Goal: Information Seeking & Learning: Learn about a topic

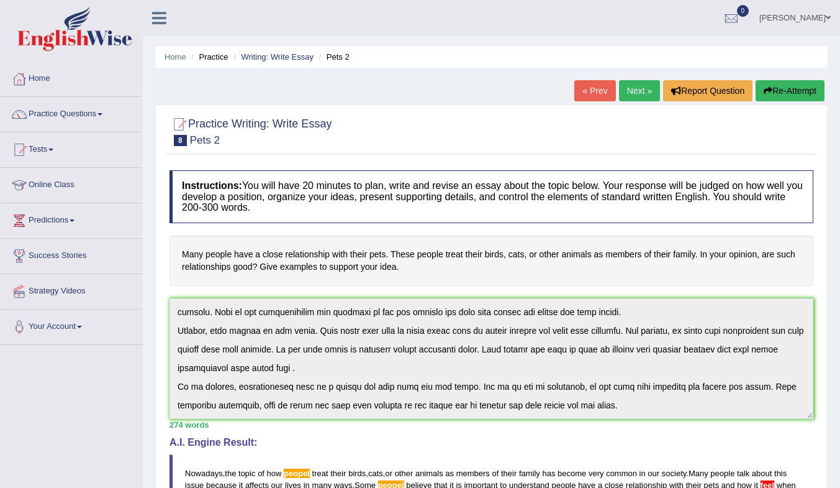
click at [47, 181] on link "Online Class" at bounding box center [72, 183] width 142 height 31
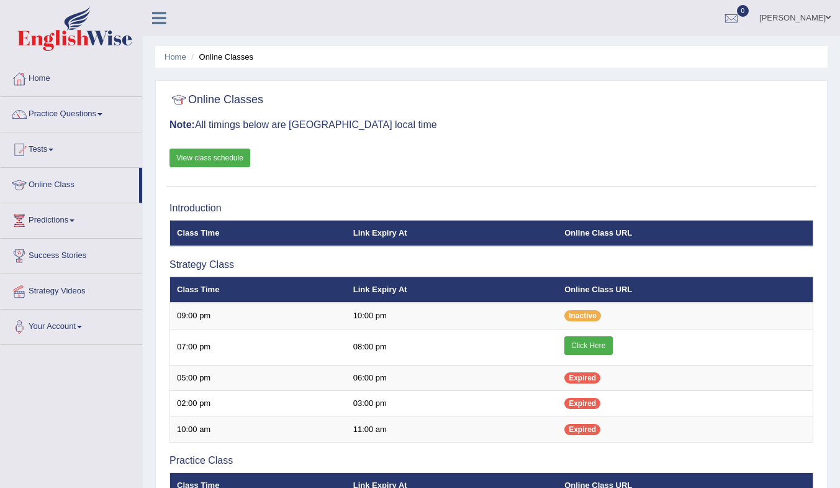
click at [583, 345] on link "Click Here" at bounding box center [589, 345] width 48 height 19
click at [42, 152] on link "Tests" at bounding box center [72, 147] width 142 height 31
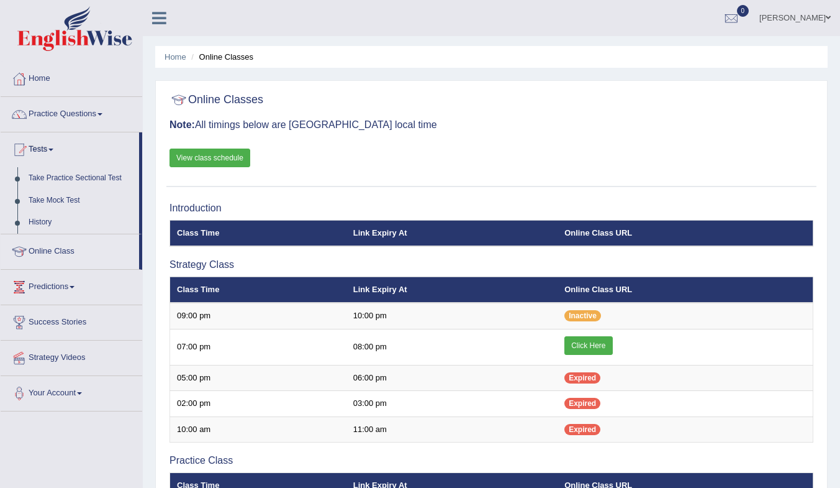
click at [55, 199] on link "Take Mock Test" at bounding box center [81, 200] width 116 height 22
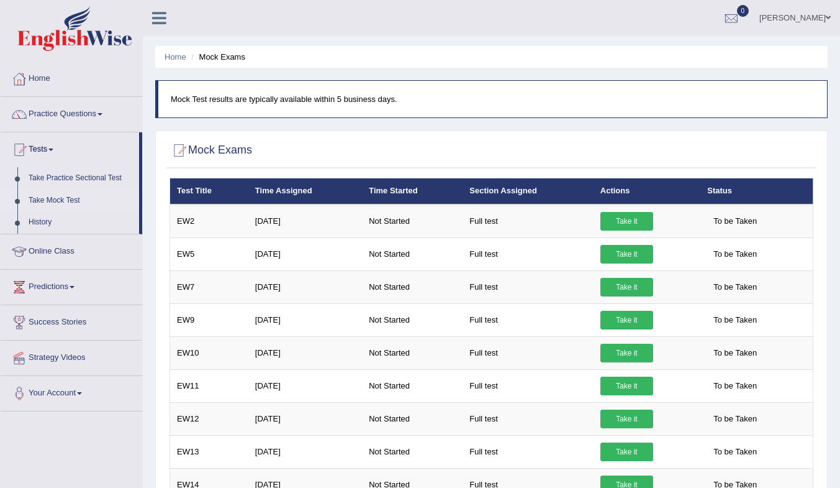
click at [43, 222] on link "History" at bounding box center [81, 222] width 116 height 22
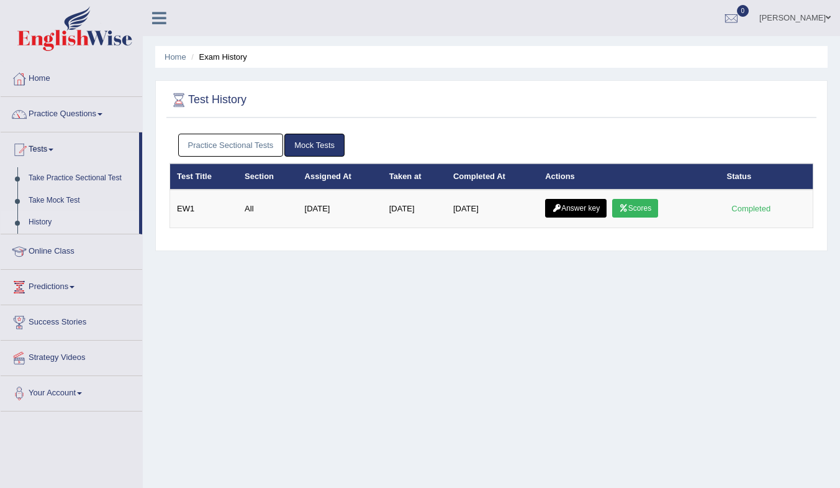
click at [648, 211] on link "Scores" at bounding box center [635, 208] width 46 height 19
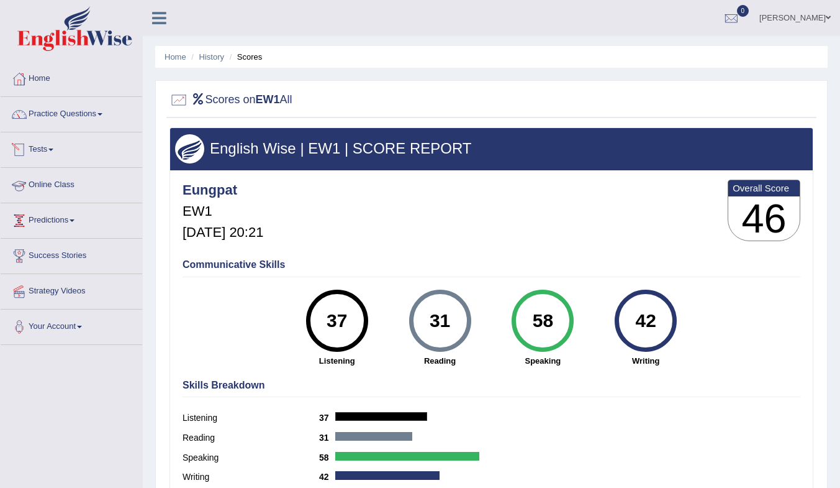
click at [48, 147] on link "Tests" at bounding box center [72, 147] width 142 height 31
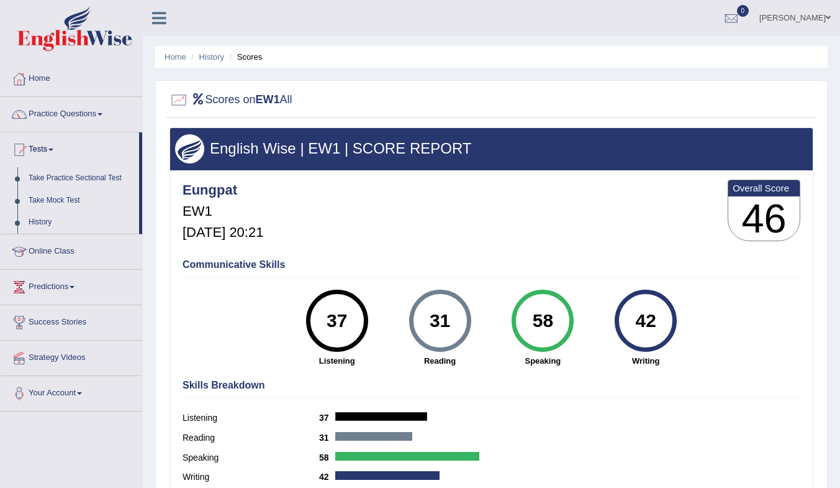
click at [74, 176] on link "Take Practice Sectional Test" at bounding box center [81, 178] width 116 height 22
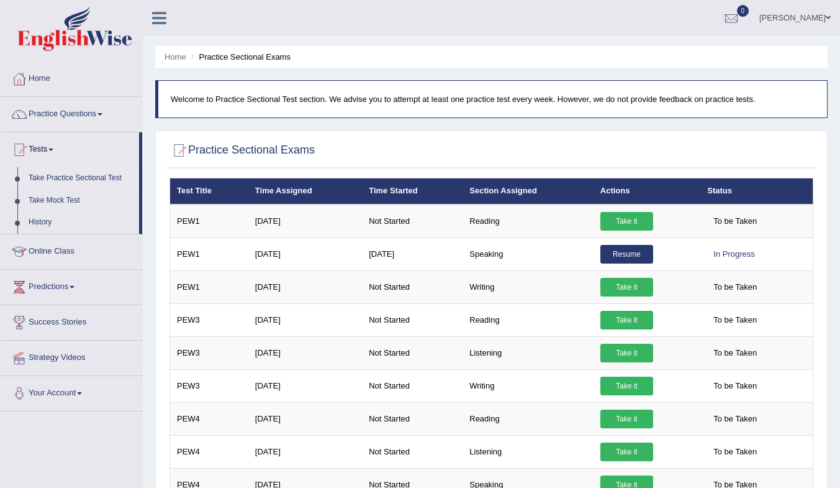
click at [625, 284] on link "Take it" at bounding box center [627, 287] width 53 height 19
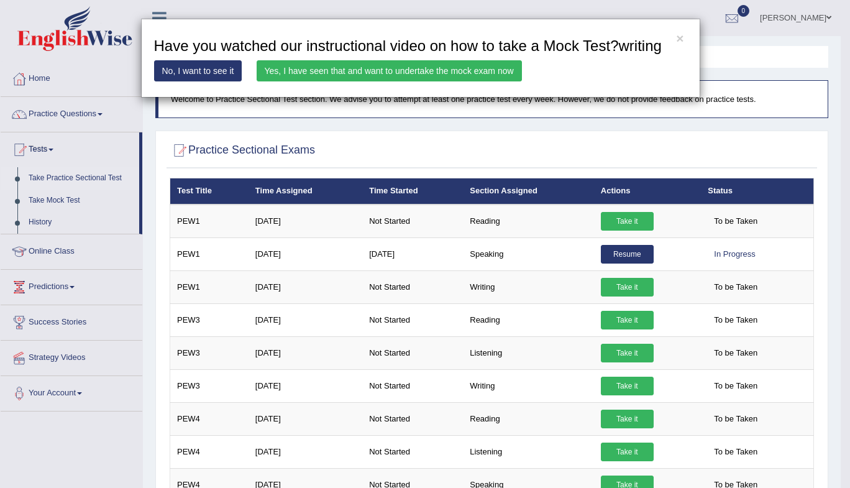
click at [284, 73] on link "Yes, I have seen that and want to undertake the mock exam now" at bounding box center [388, 70] width 265 height 21
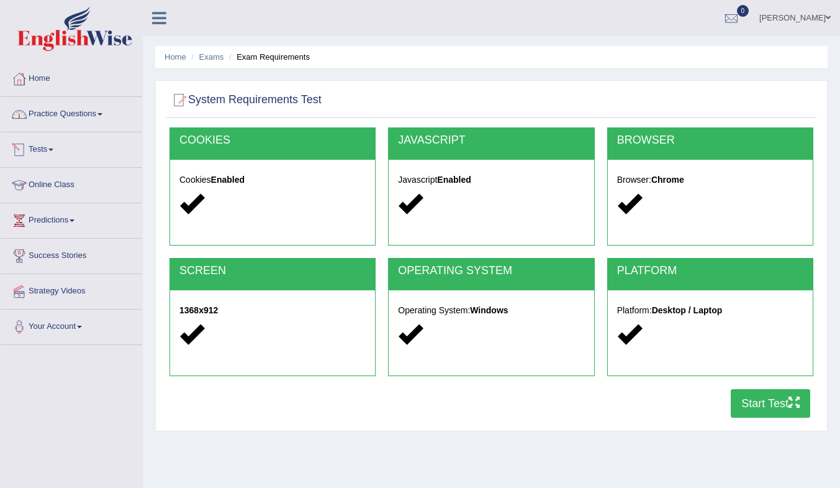
click at [59, 115] on link "Practice Questions" at bounding box center [72, 112] width 142 height 31
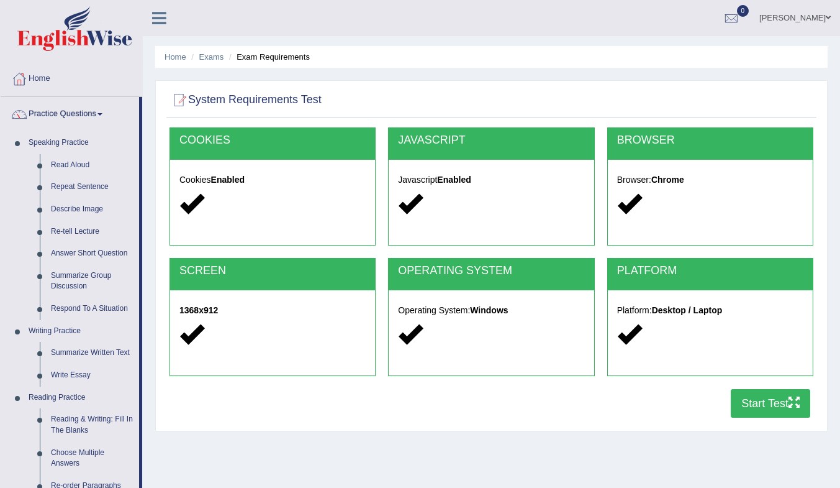
scroll to position [62, 0]
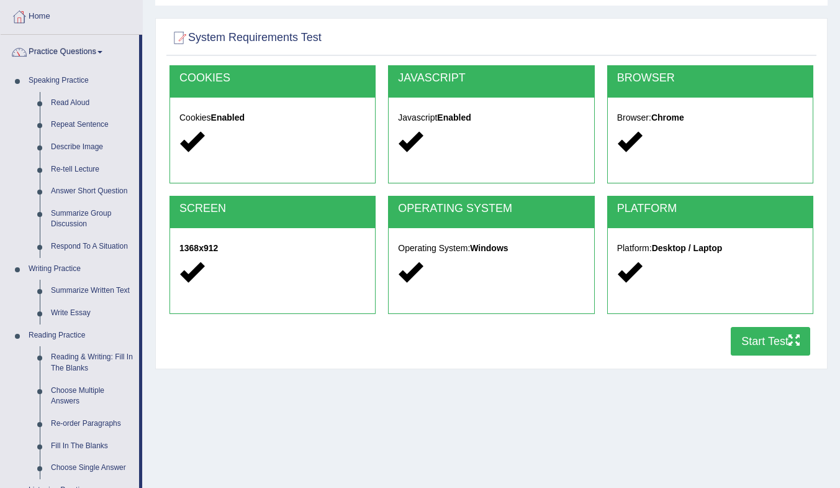
click at [81, 311] on link "Write Essay" at bounding box center [92, 313] width 94 height 22
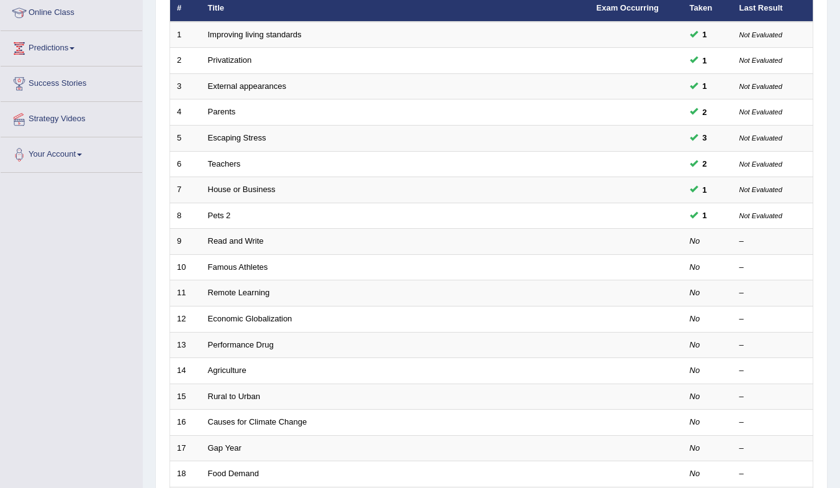
scroll to position [186, 0]
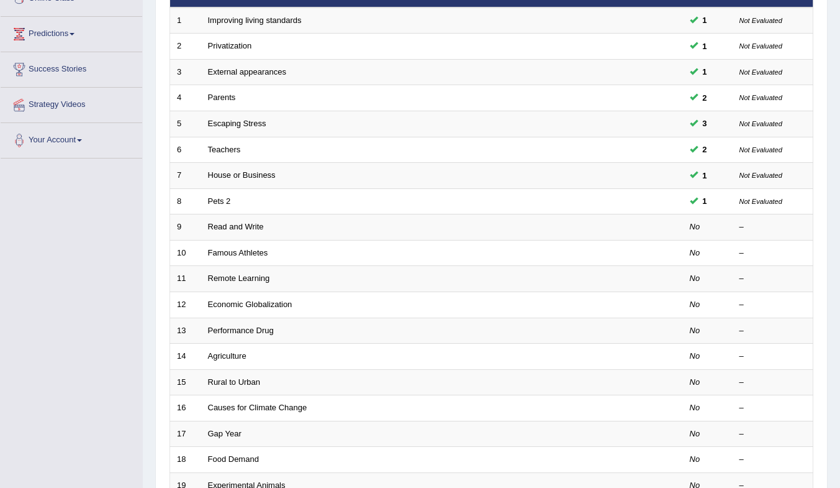
click at [220, 223] on link "Read and Write" at bounding box center [236, 226] width 56 height 9
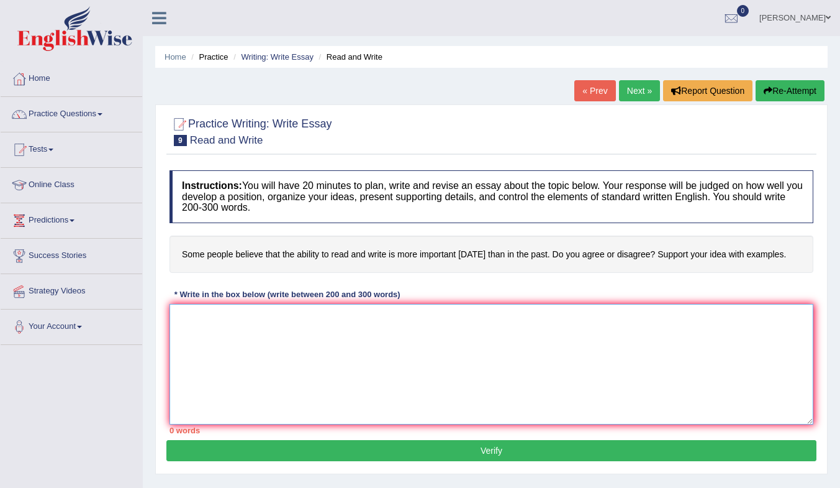
click at [244, 312] on textarea at bounding box center [492, 364] width 644 height 120
click at [415, 318] on textarea "Nowadays, the topic of how T1 has become" at bounding box center [492, 364] width 644 height 120
type textarea "Nowadays, the topic of how T1 has become very common in our society,"
click at [281, 52] on link "Writing: Write Essay" at bounding box center [277, 56] width 73 height 9
click at [281, 58] on link "Writing: Write Essay" at bounding box center [277, 56] width 73 height 9
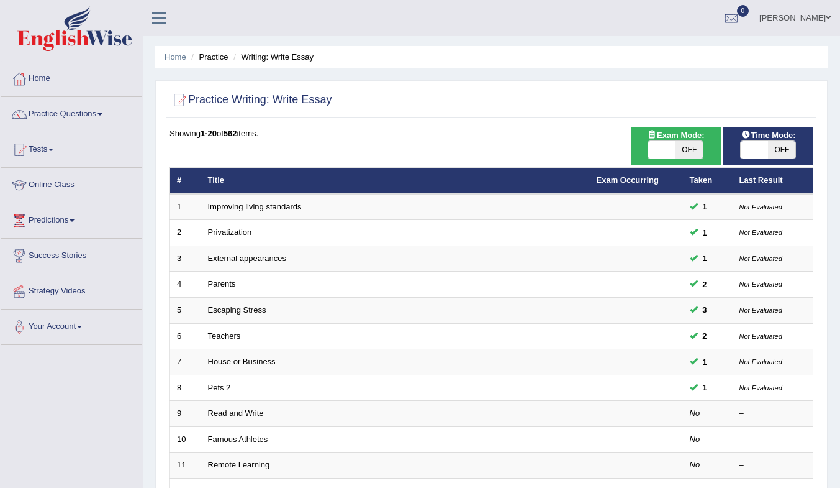
click at [238, 414] on link "Read and Write" at bounding box center [236, 412] width 56 height 9
click at [688, 146] on span "OFF" at bounding box center [689, 149] width 27 height 17
checkbox input "true"
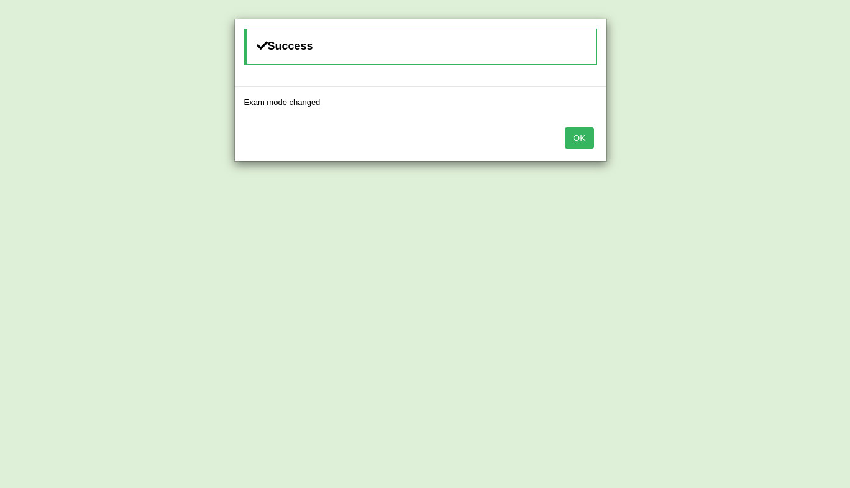
click at [578, 134] on button "OK" at bounding box center [579, 137] width 29 height 21
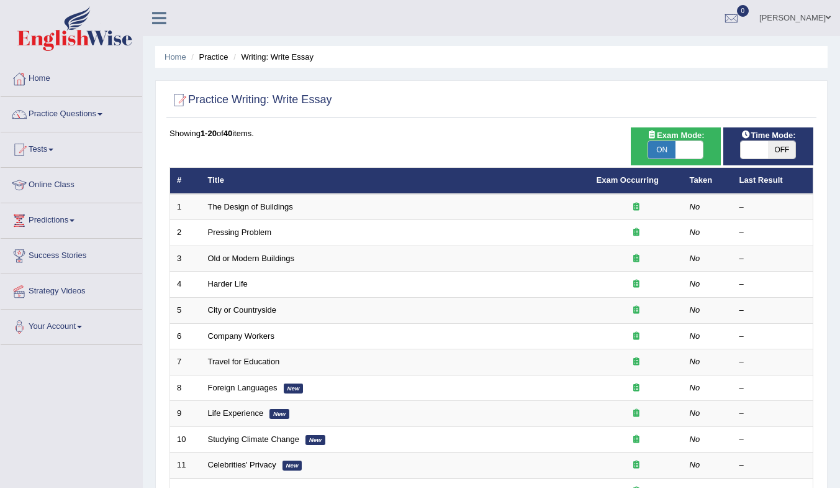
click at [764, 151] on span at bounding box center [754, 149] width 27 height 17
checkbox input "true"
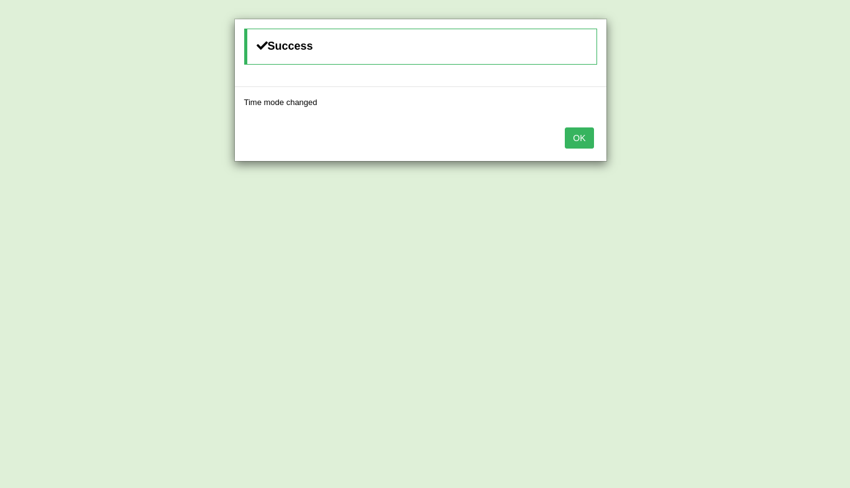
click at [572, 132] on button "OK" at bounding box center [579, 137] width 29 height 21
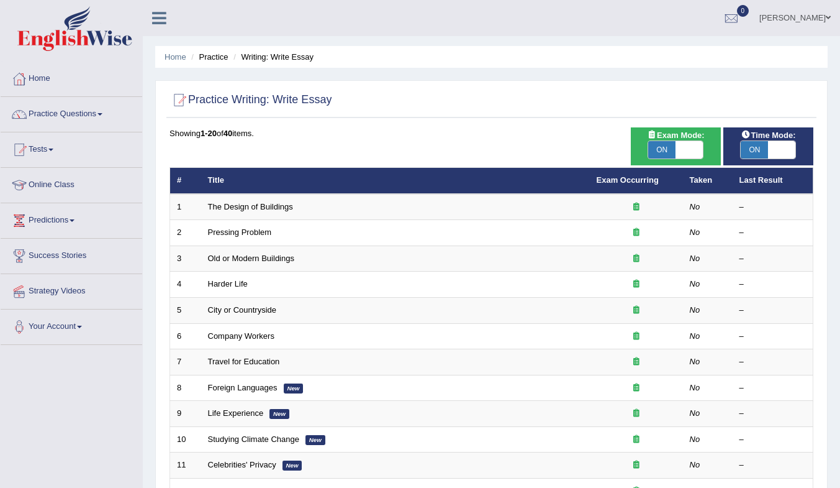
click at [271, 207] on link "The Design of Buildings" at bounding box center [250, 206] width 85 height 9
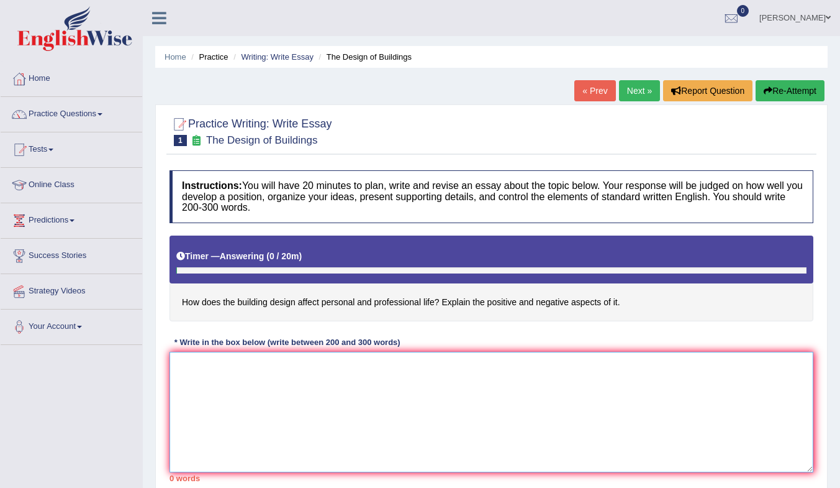
drag, startPoint x: 258, startPoint y: 375, endPoint x: 255, endPoint y: 384, distance: 9.8
click at [258, 379] on textarea at bounding box center [492, 412] width 644 height 120
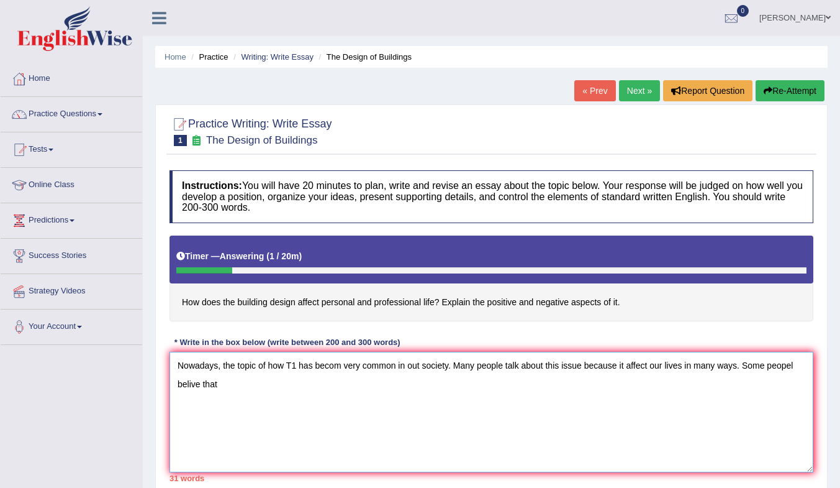
click at [238, 387] on textarea "Nowadays, the topic of how T1 has becom very common in out society. Many people…" at bounding box center [492, 412] width 644 height 120
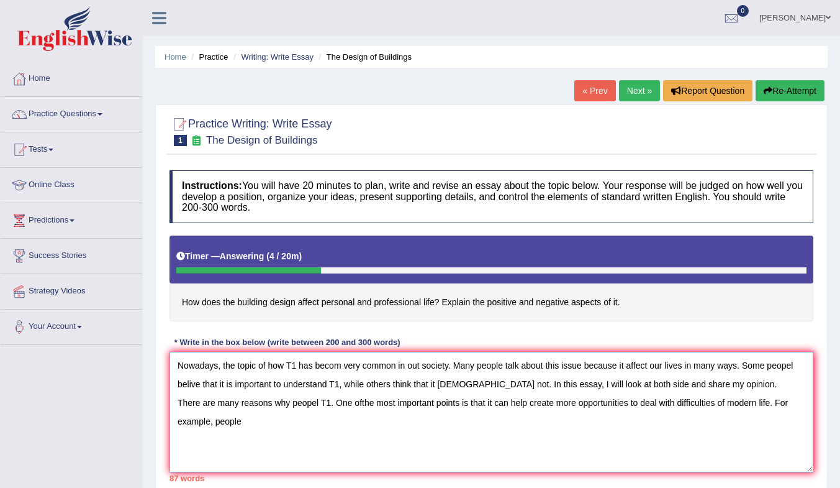
click at [290, 424] on textarea "Nowadays, the topic of how T1 has becom very common in out society. Many people…" at bounding box center [492, 412] width 644 height 120
drag, startPoint x: 270, startPoint y: 426, endPoint x: 0, endPoint y: 240, distance: 327.8
click at [0, 244] on div "Toggle navigation Home Practice Questions Speaking Practice Read Aloud Repeat S…" at bounding box center [420, 323] width 840 height 646
paste textarea "competition has become very common in our society. Many people talk about this …"
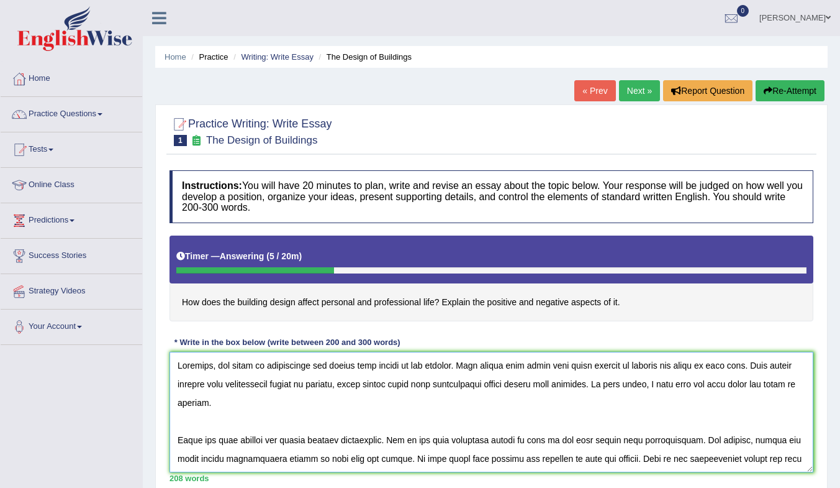
drag, startPoint x: 269, startPoint y: 368, endPoint x: 361, endPoint y: 371, distance: 92.6
click at [361, 371] on textarea at bounding box center [492, 412] width 644 height 120
click at [303, 358] on textarea at bounding box center [492, 412] width 644 height 120
drag, startPoint x: 313, startPoint y: 366, endPoint x: 270, endPoint y: 372, distance: 43.3
click at [268, 372] on textarea at bounding box center [492, 412] width 644 height 120
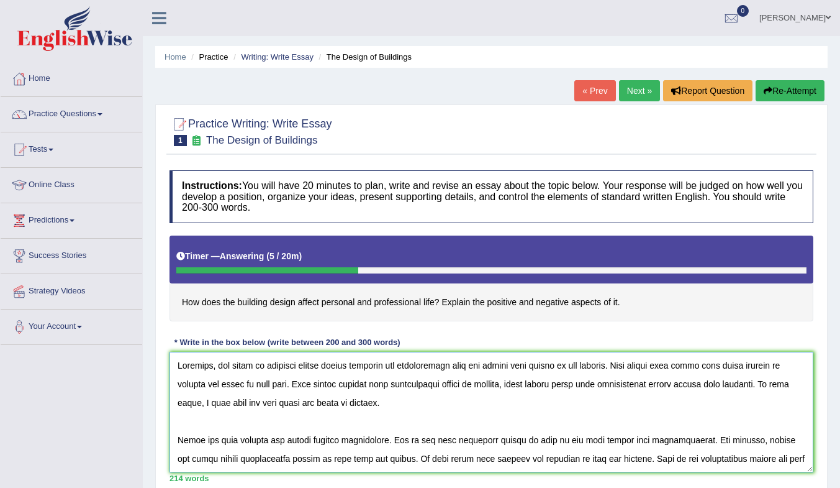
drag, startPoint x: 406, startPoint y: 389, endPoint x: 480, endPoint y: 391, distance: 74.5
click at [480, 391] on textarea at bounding box center [492, 412] width 644 height 120
drag, startPoint x: 594, startPoint y: 386, endPoint x: 759, endPoint y: 389, distance: 165.2
click at [759, 389] on textarea at bounding box center [492, 412] width 644 height 120
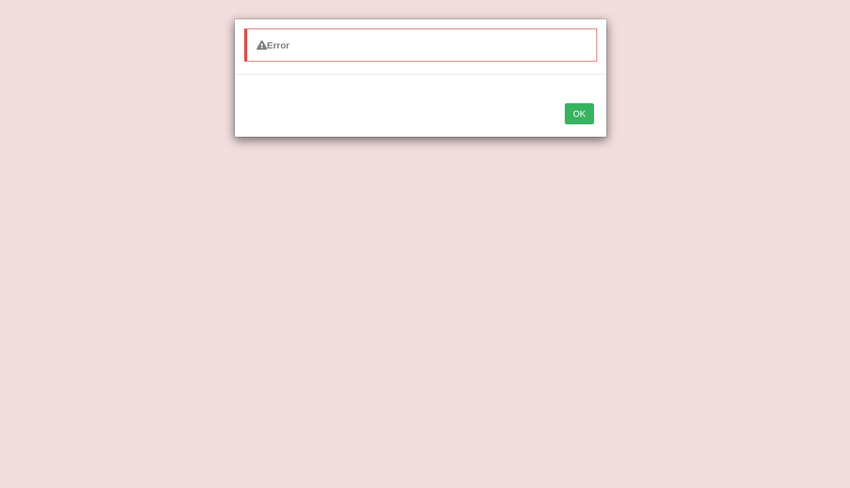
click at [581, 113] on button "OK" at bounding box center [579, 113] width 29 height 21
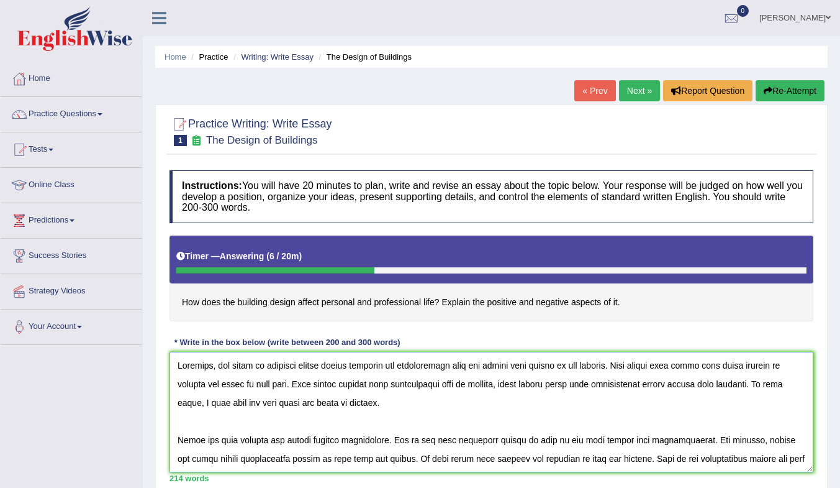
click at [579, 389] on textarea at bounding box center [492, 412] width 644 height 120
drag, startPoint x: 594, startPoint y: 386, endPoint x: 669, endPoint y: 389, distance: 74.6
click at [669, 389] on textarea at bounding box center [492, 412] width 644 height 120
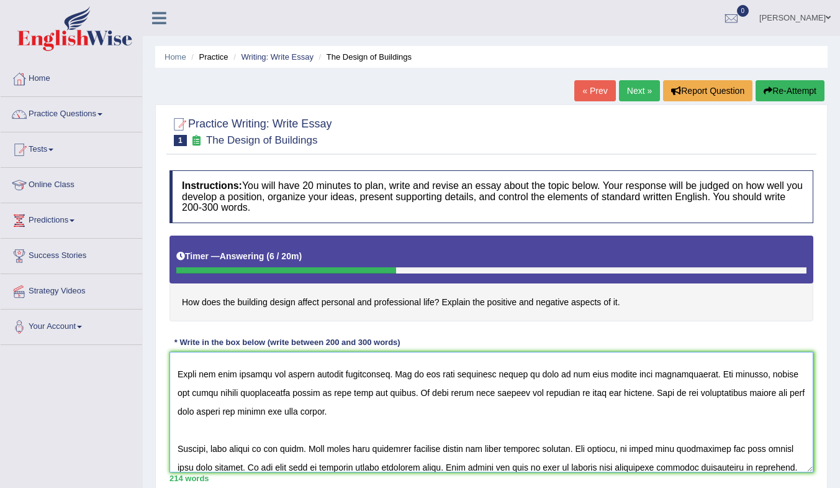
scroll to position [43, 0]
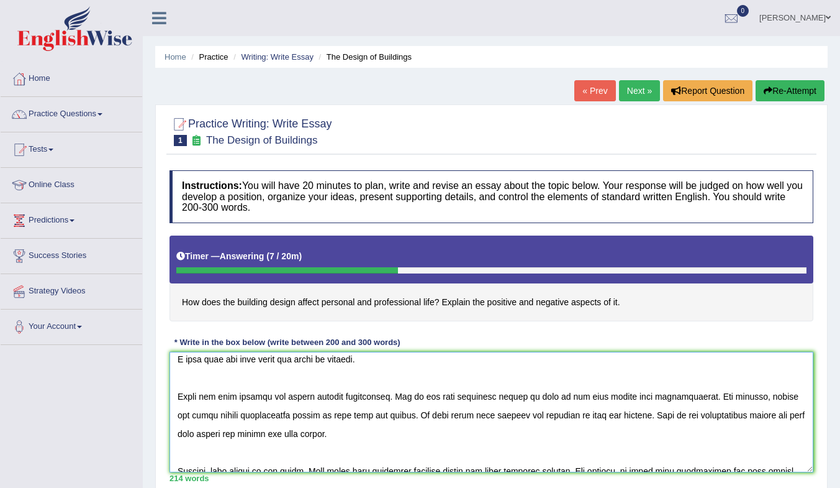
drag, startPoint x: 353, startPoint y: 397, endPoint x: 396, endPoint y: 396, distance: 42.2
click at [396, 396] on textarea at bounding box center [492, 412] width 644 height 120
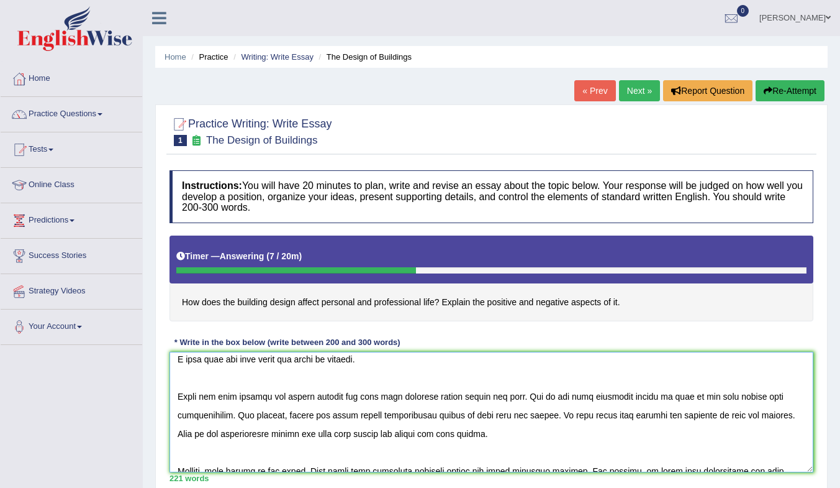
drag, startPoint x: 378, startPoint y: 418, endPoint x: 454, endPoint y: 417, distance: 75.8
click at [454, 417] on textarea at bounding box center [492, 412] width 644 height 120
drag, startPoint x: 618, startPoint y: 417, endPoint x: 647, endPoint y: 415, distance: 28.7
click at [647, 415] on textarea at bounding box center [492, 412] width 644 height 120
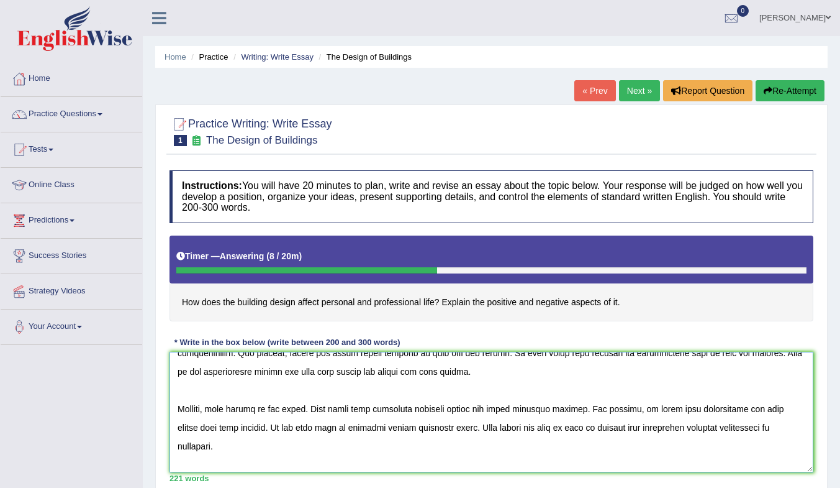
drag, startPoint x: 382, startPoint y: 411, endPoint x: 481, endPoint y: 411, distance: 99.4
click at [481, 411] on textarea at bounding box center [492, 412] width 644 height 120
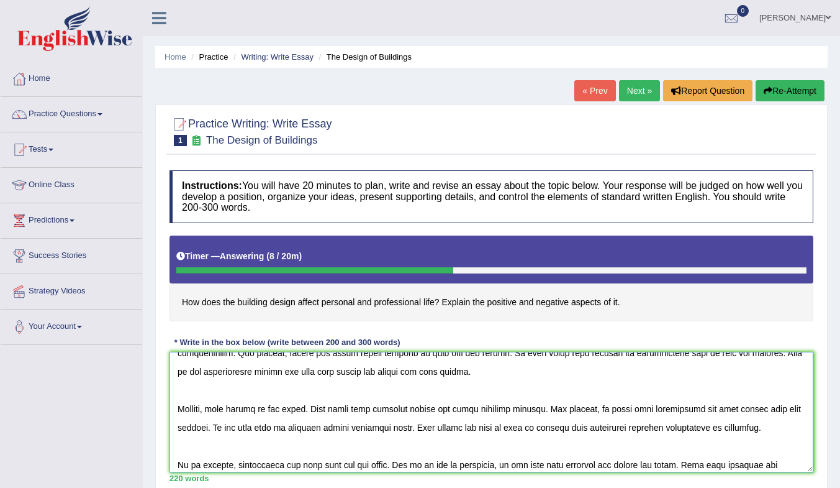
drag, startPoint x: 655, startPoint y: 430, endPoint x: 784, endPoint y: 425, distance: 129.9
click at [784, 425] on textarea at bounding box center [492, 412] width 644 height 120
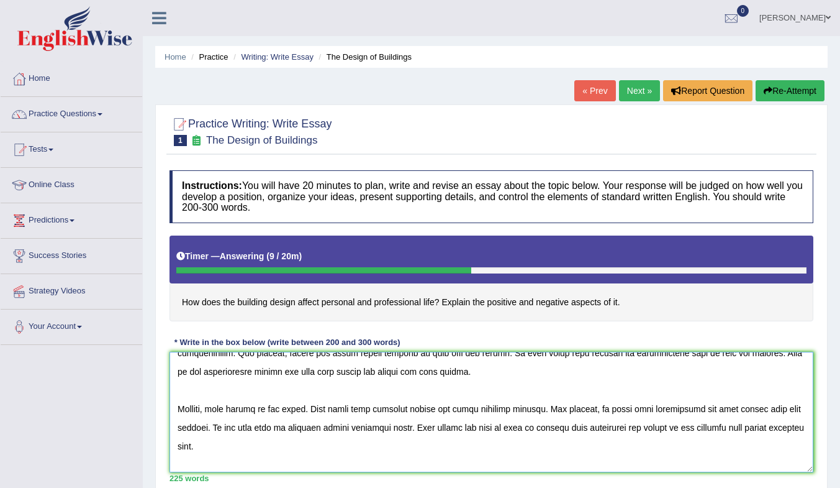
scroll to position [168, 0]
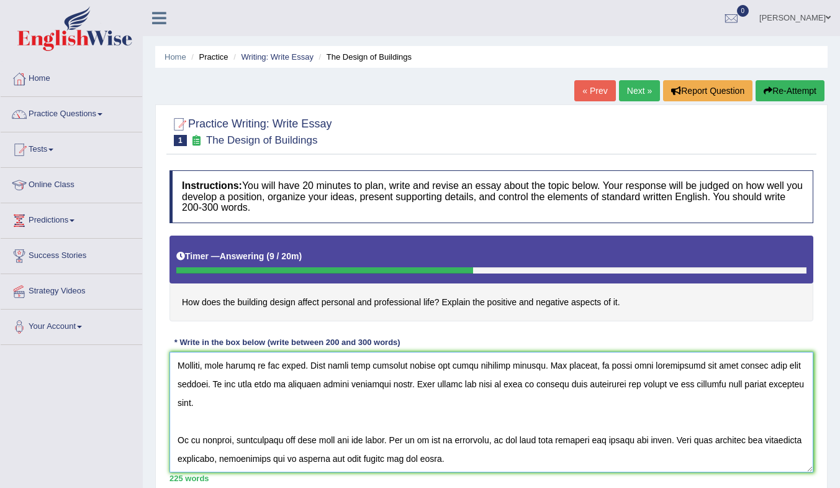
drag, startPoint x: 235, startPoint y: 423, endPoint x: 277, endPoint y: 422, distance: 41.6
click at [277, 422] on textarea at bounding box center [492, 412] width 644 height 120
drag, startPoint x: 377, startPoint y: 442, endPoint x: 335, endPoint y: 445, distance: 42.3
click at [335, 445] on textarea at bounding box center [492, 412] width 644 height 120
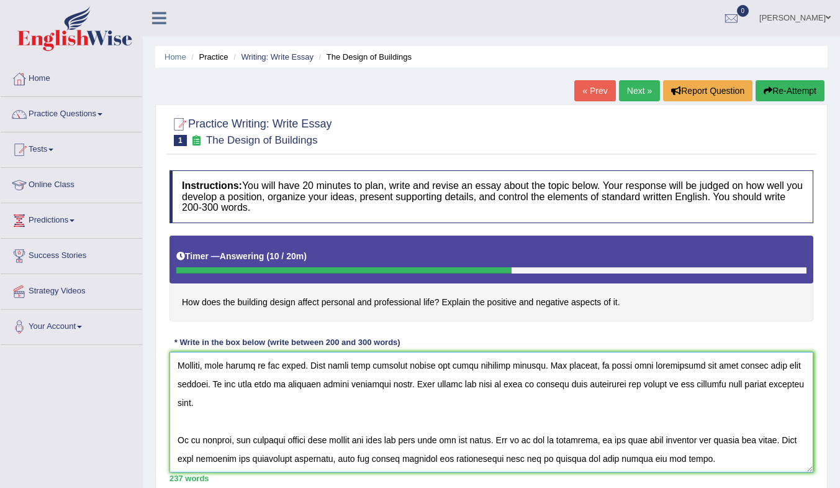
scroll to position [62, 0]
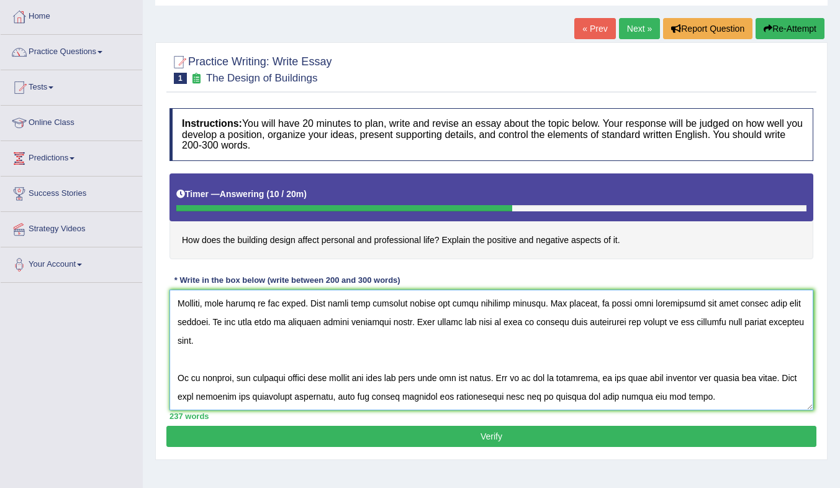
type textarea "Nowadays, the topic of building design affect personal and professional life ha…"
click at [414, 438] on button "Verify" at bounding box center [491, 435] width 650 height 21
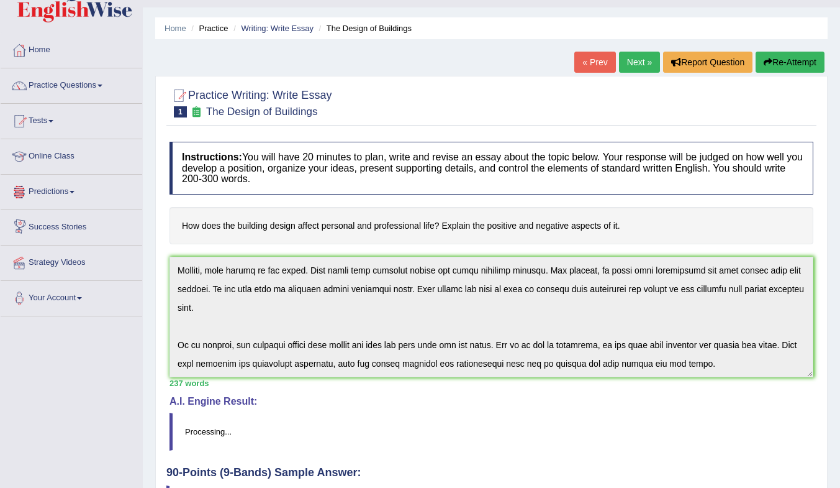
scroll to position [0, 0]
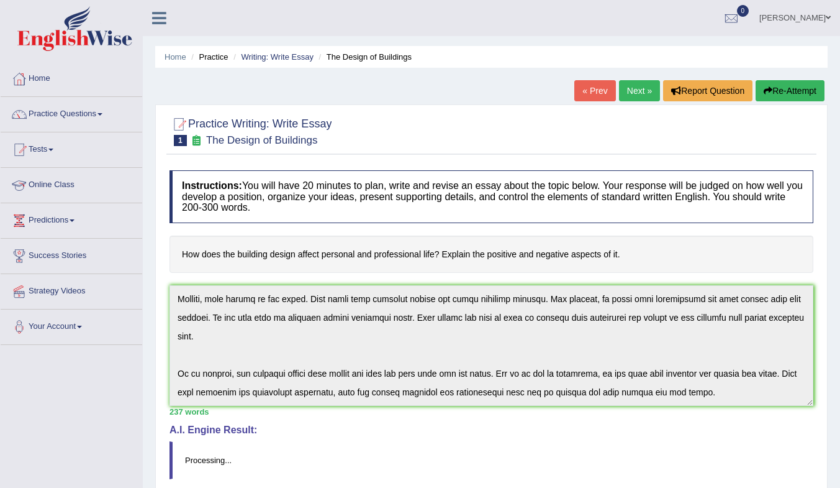
click at [60, 186] on link "Online Class" at bounding box center [72, 183] width 142 height 31
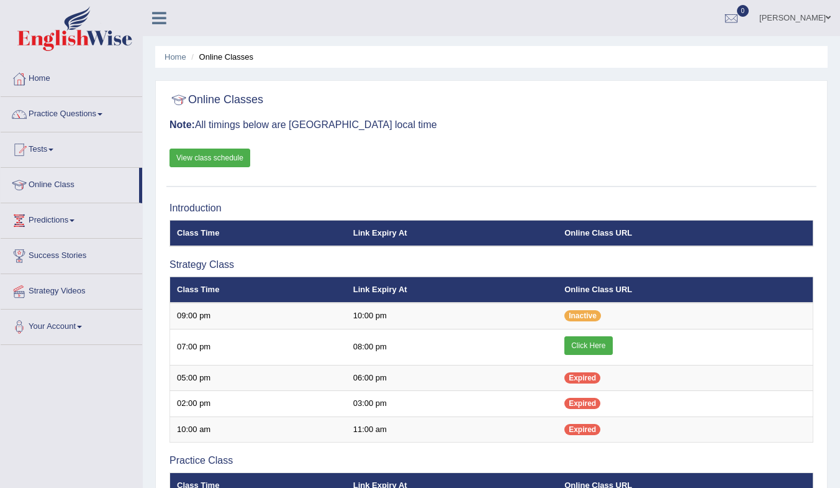
click at [578, 341] on link "Click Here" at bounding box center [589, 345] width 48 height 19
click at [73, 113] on link "Practice Questions" at bounding box center [72, 112] width 142 height 31
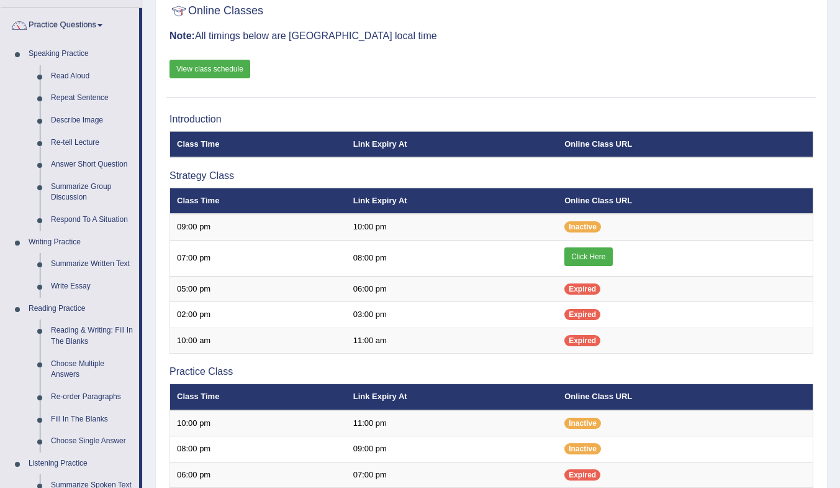
scroll to position [124, 0]
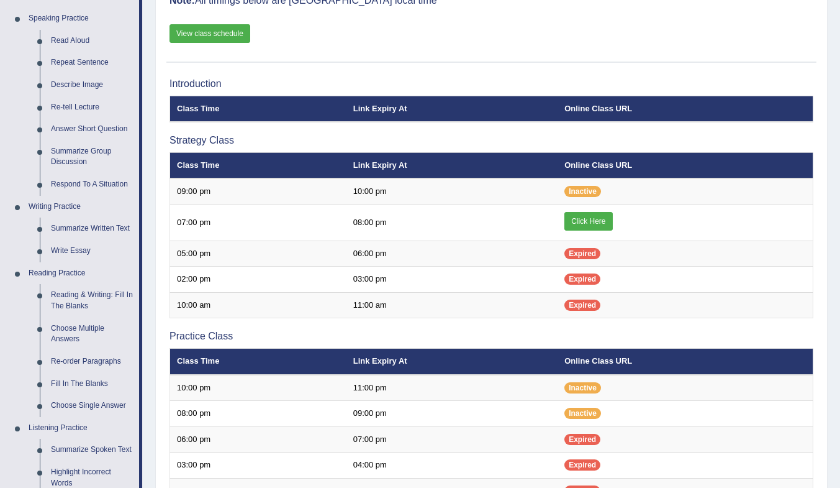
click at [70, 247] on link "Write Essay" at bounding box center [92, 251] width 94 height 22
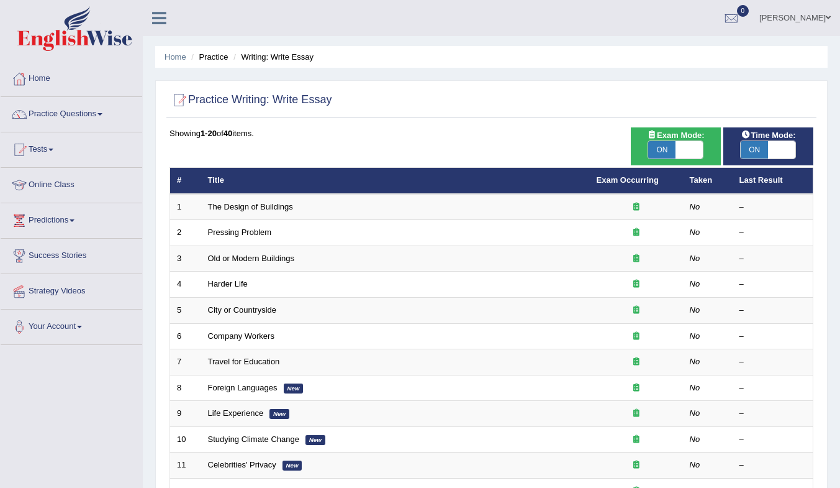
click at [676, 153] on span at bounding box center [689, 149] width 27 height 17
checkbox input "false"
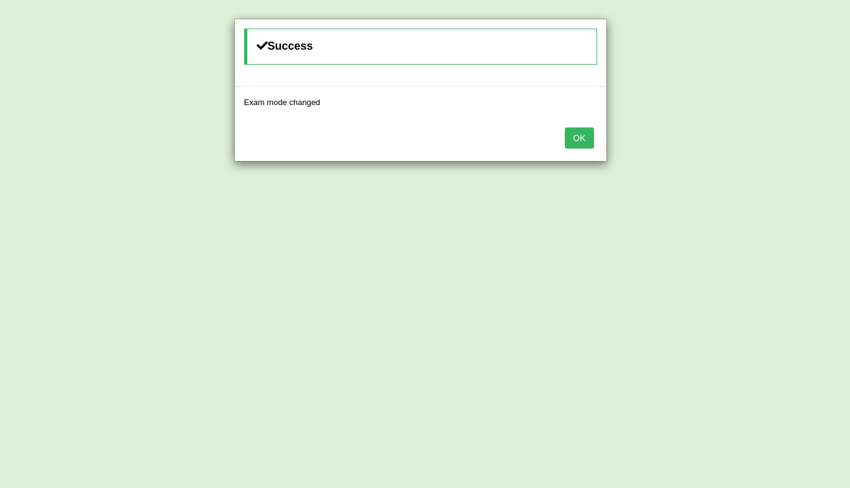
click at [583, 137] on button "OK" at bounding box center [579, 137] width 29 height 21
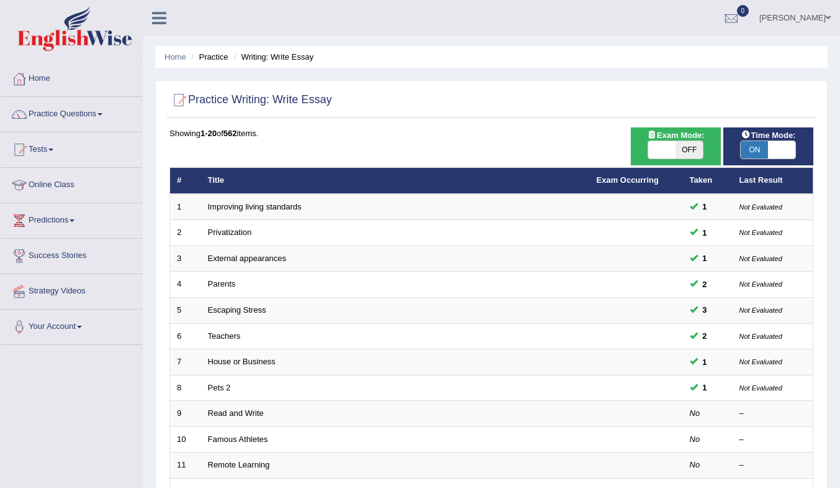
click at [763, 149] on span "ON" at bounding box center [754, 149] width 27 height 17
checkbox input "false"
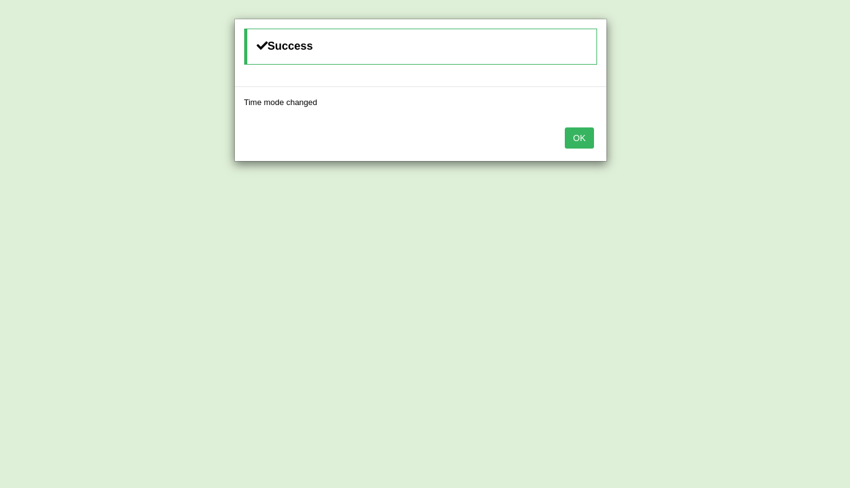
click at [582, 143] on button "OK" at bounding box center [579, 137] width 29 height 21
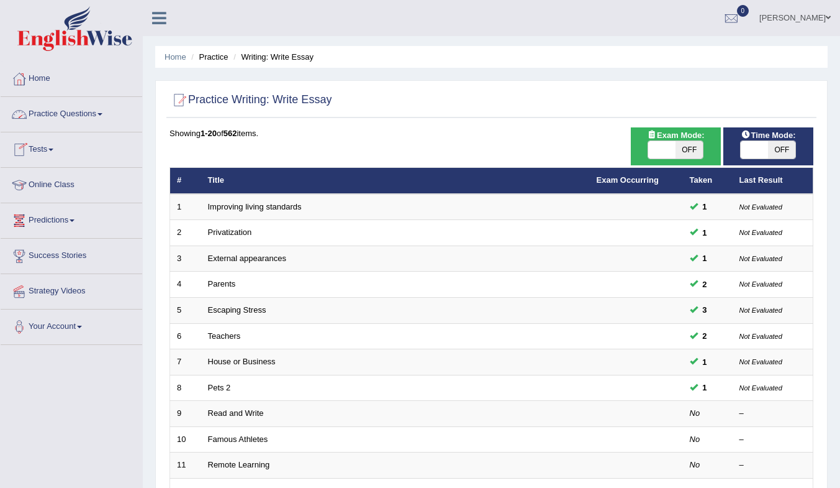
click at [57, 113] on link "Practice Questions" at bounding box center [72, 112] width 142 height 31
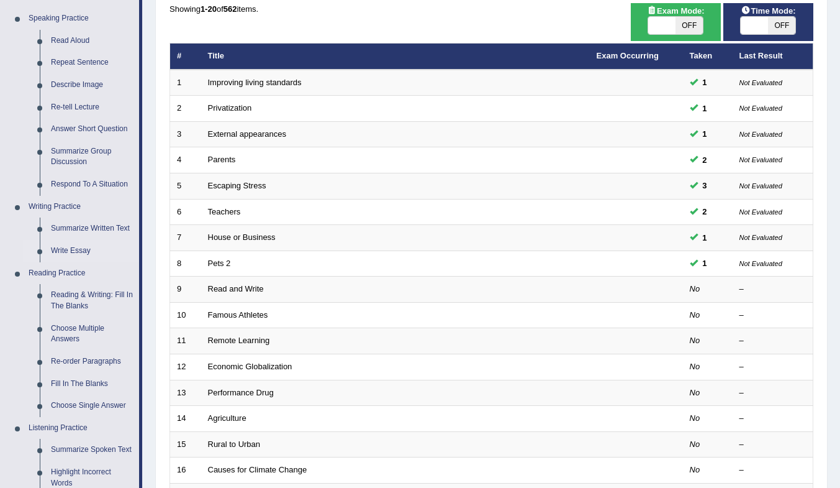
scroll to position [248, 0]
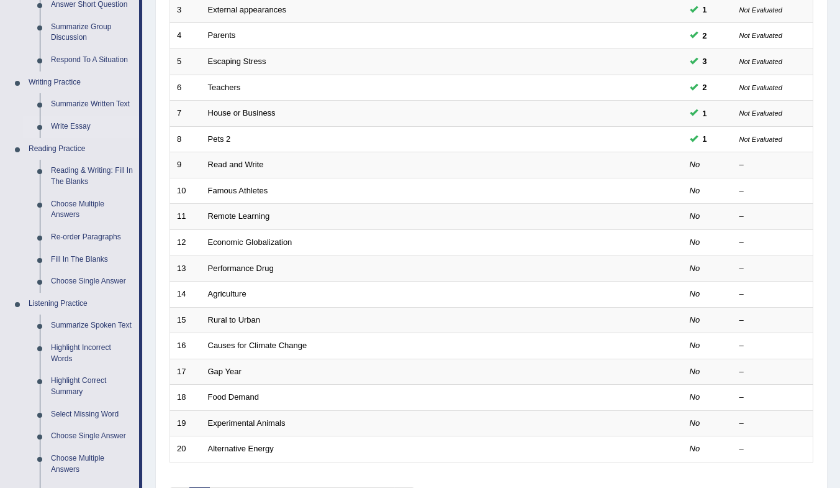
click at [98, 258] on link "Fill In The Blanks" at bounding box center [92, 259] width 94 height 22
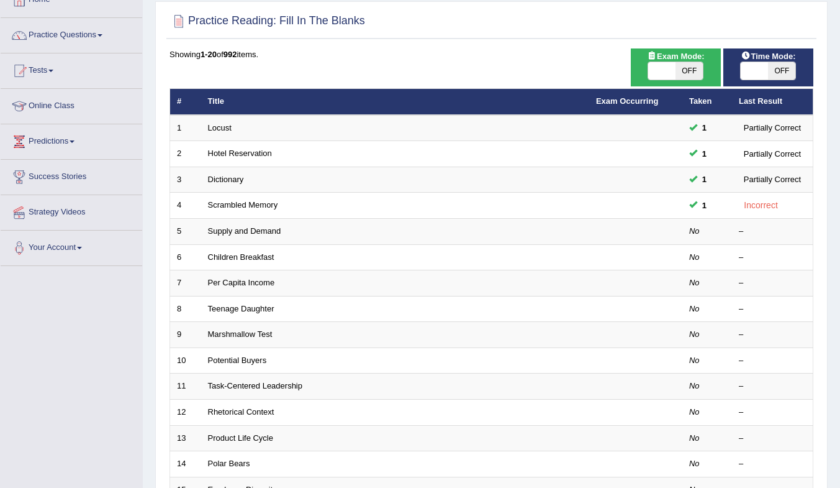
scroll to position [124, 0]
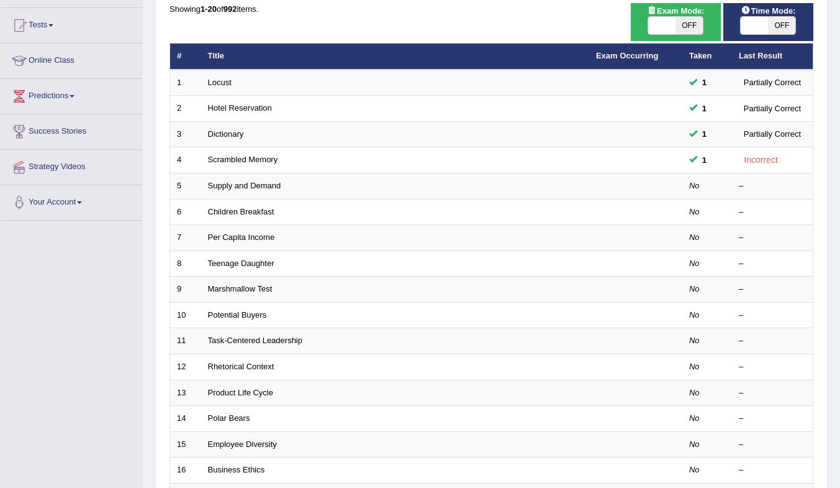
click at [252, 186] on link "Supply and Demand" at bounding box center [244, 185] width 73 height 9
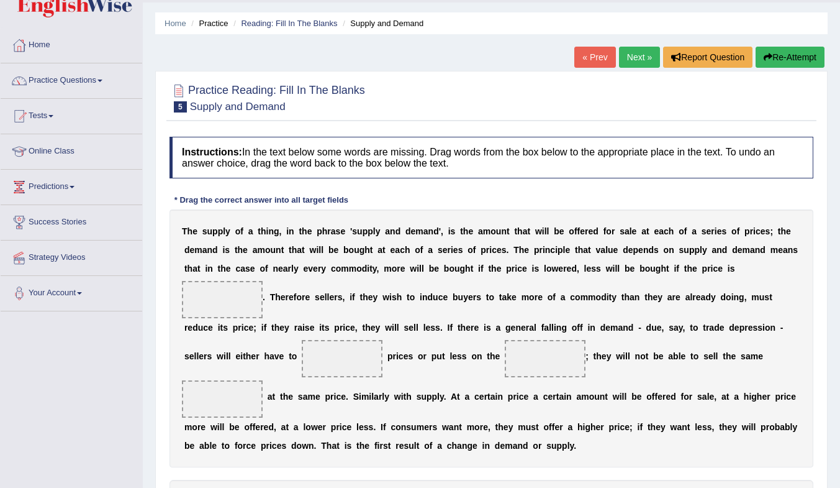
scroll to position [165, 0]
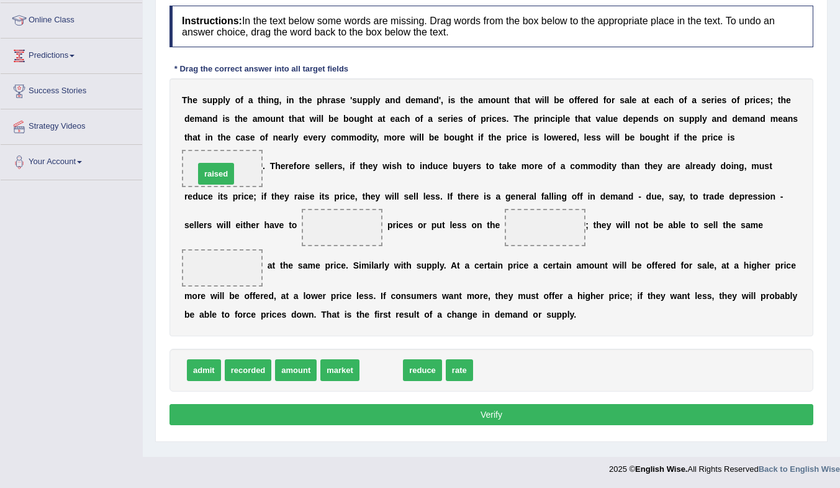
drag, startPoint x: 389, startPoint y: 373, endPoint x: 224, endPoint y: 176, distance: 256.5
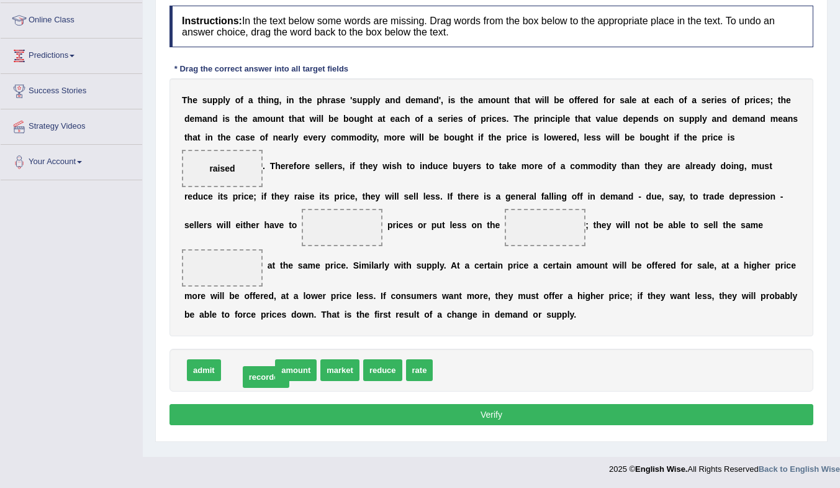
drag, startPoint x: 250, startPoint y: 375, endPoint x: 268, endPoint y: 382, distance: 19.3
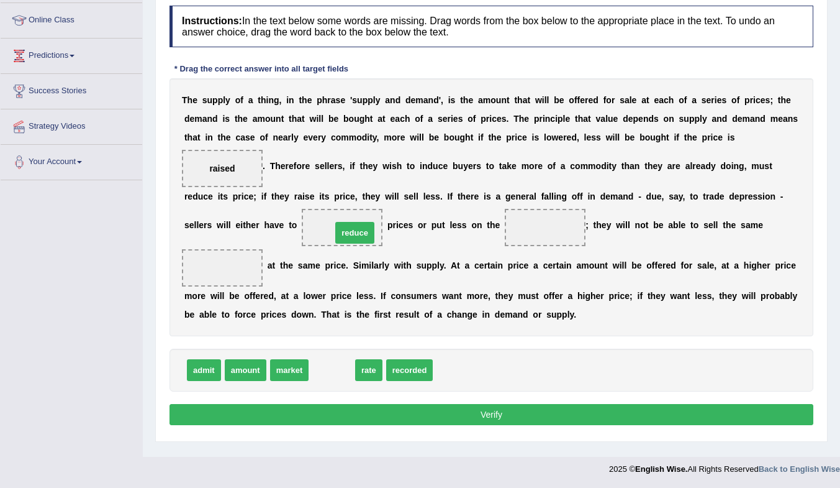
drag, startPoint x: 334, startPoint y: 370, endPoint x: 356, endPoint y: 232, distance: 139.2
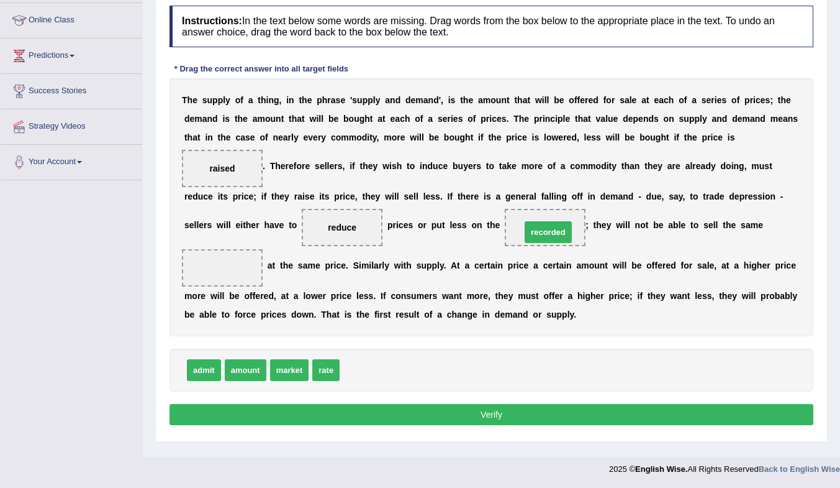
drag, startPoint x: 377, startPoint y: 374, endPoint x: 558, endPoint y: 236, distance: 227.8
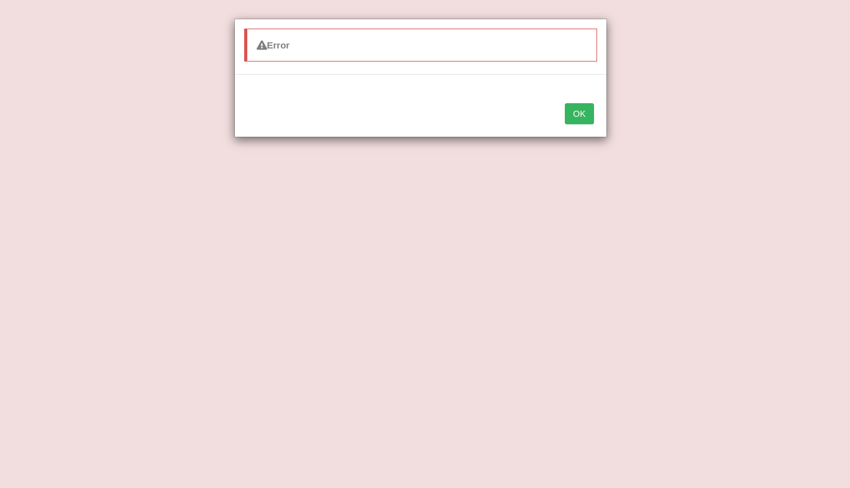
click at [570, 111] on button "OK" at bounding box center [579, 113] width 29 height 21
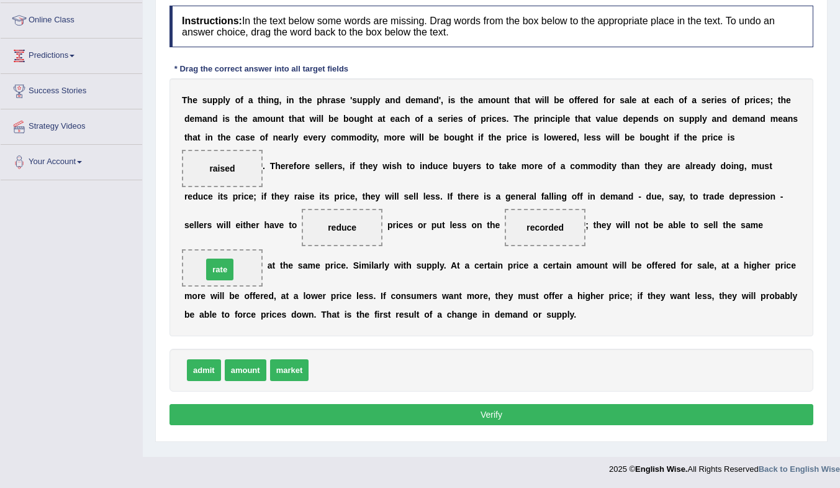
drag, startPoint x: 330, startPoint y: 370, endPoint x: 224, endPoint y: 269, distance: 146.3
click at [330, 410] on button "Verify" at bounding box center [492, 414] width 644 height 21
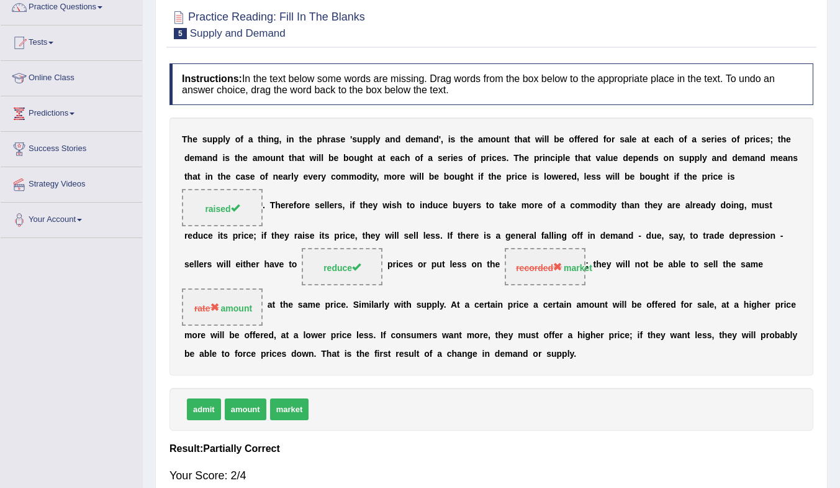
scroll to position [0, 0]
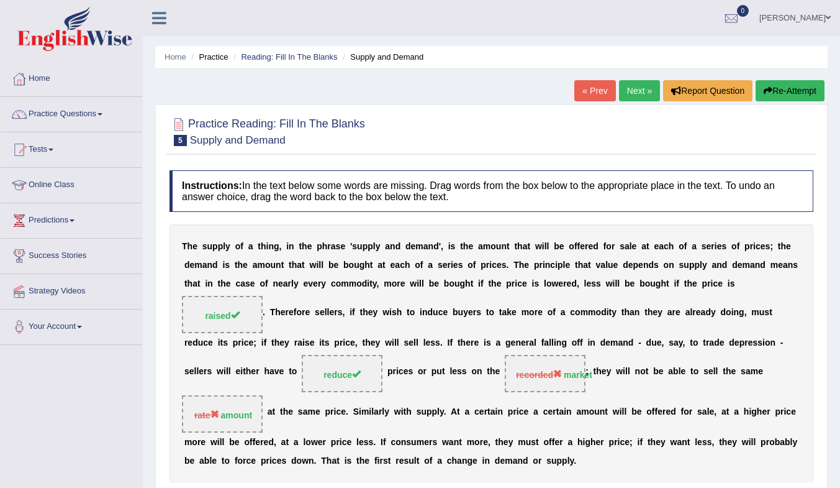
click at [635, 91] on link "Next »" at bounding box center [639, 90] width 41 height 21
